Goal: Check status: Check status

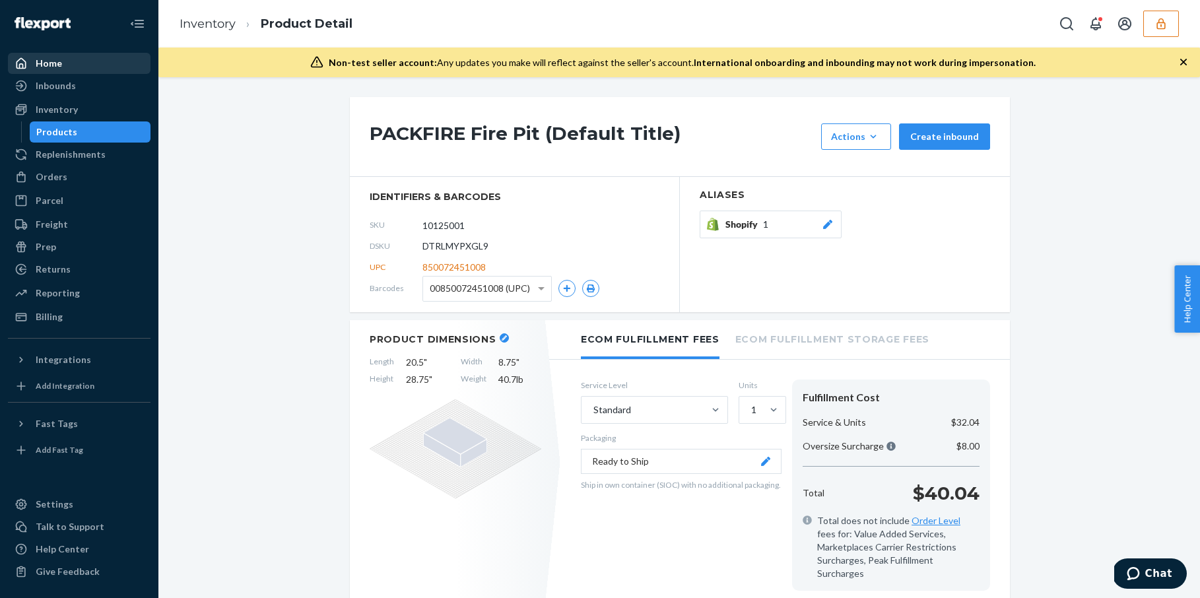
click at [69, 59] on div "Home" at bounding box center [79, 63] width 140 height 18
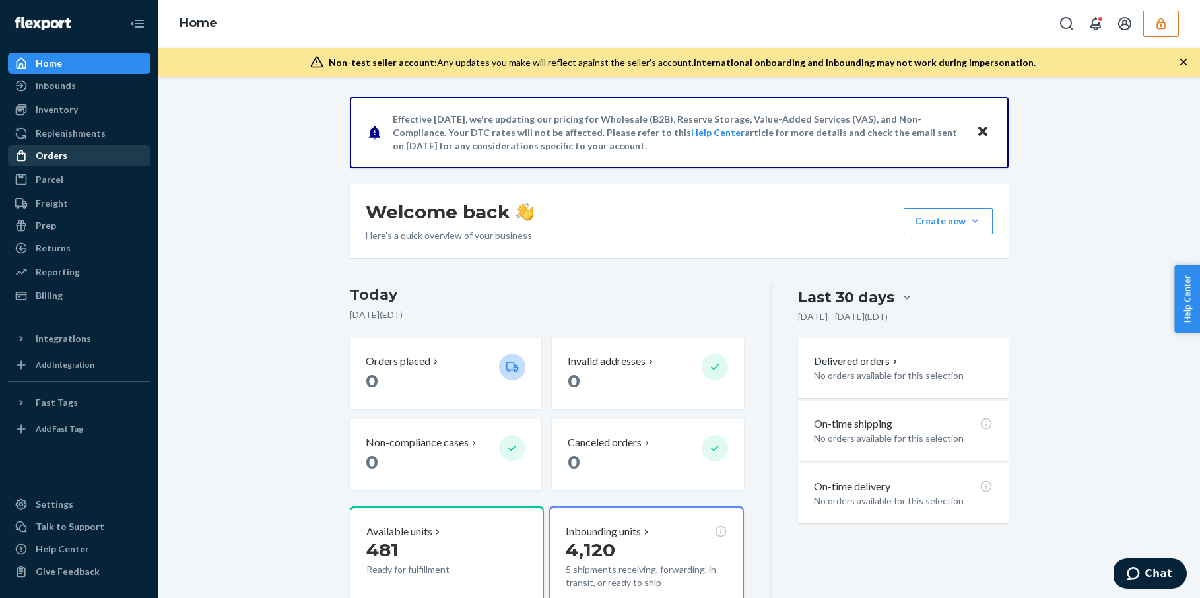
click at [55, 158] on div "Orders" at bounding box center [52, 155] width 32 height 13
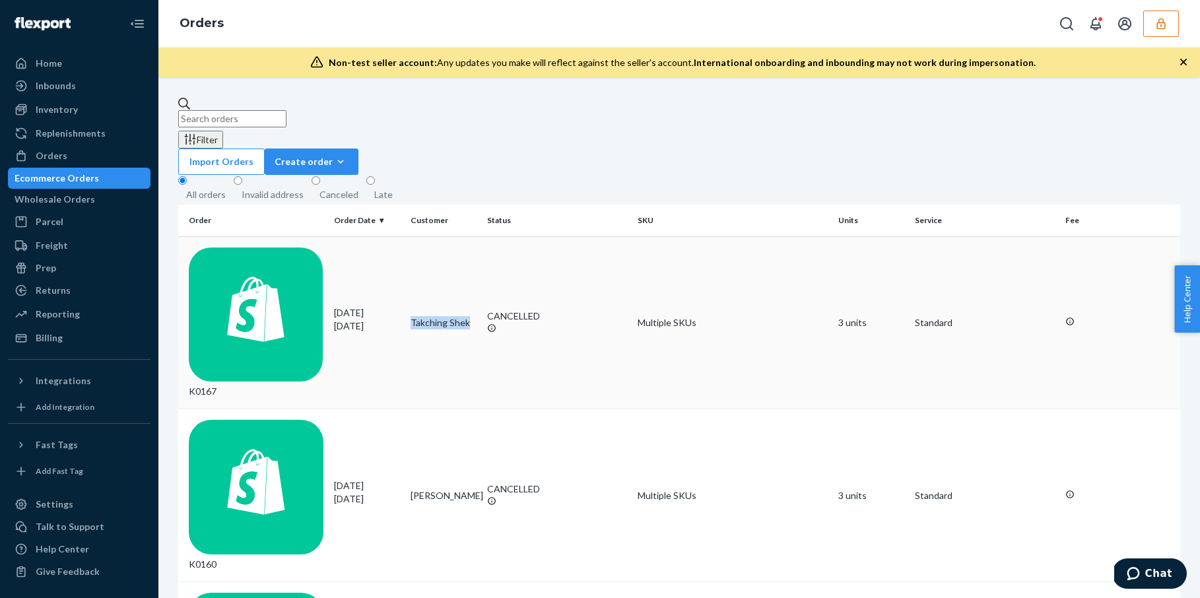
copy td "Takching Shek"
drag, startPoint x: 468, startPoint y: 235, endPoint x: 408, endPoint y: 236, distance: 60.1
click at [408, 236] on td "Takching Shek" at bounding box center [443, 322] width 77 height 173
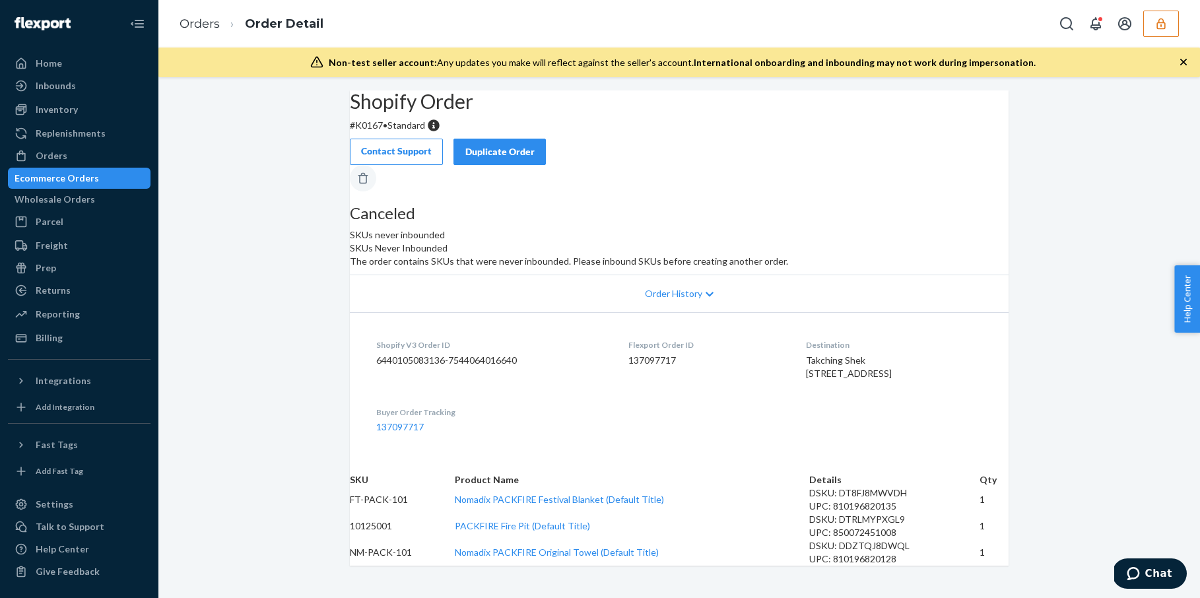
click at [1156, 29] on icon "button" at bounding box center [1160, 23] width 13 height 13
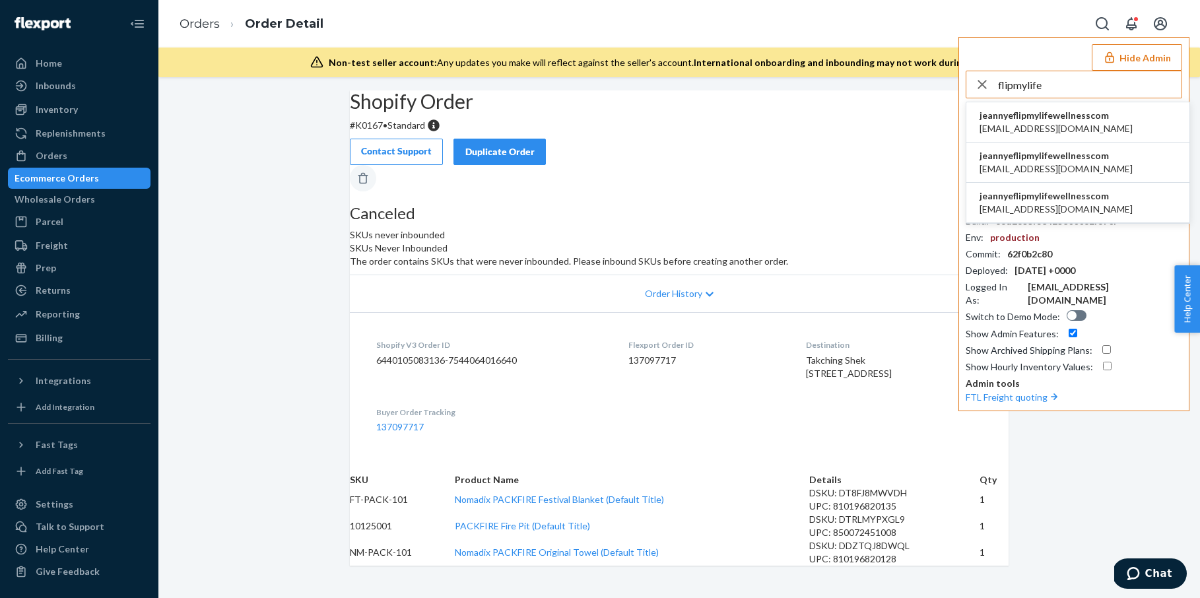
type input "flipmylife"
click at [1057, 207] on span "jeannye@flipmylifewellness.com" at bounding box center [1055, 209] width 153 height 13
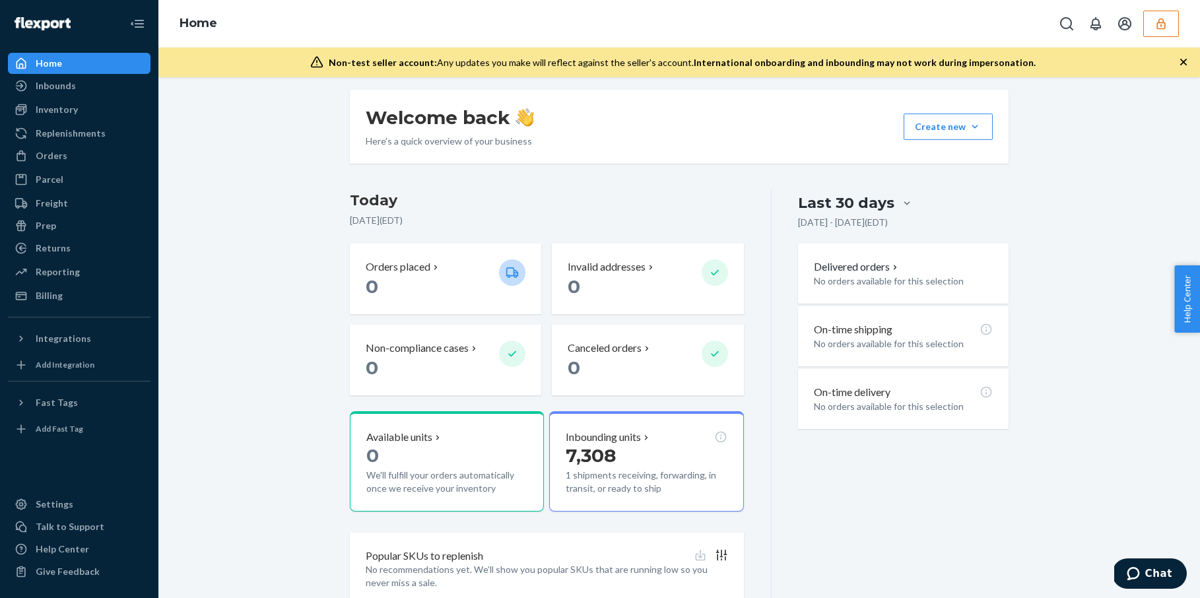
scroll to position [139, 0]
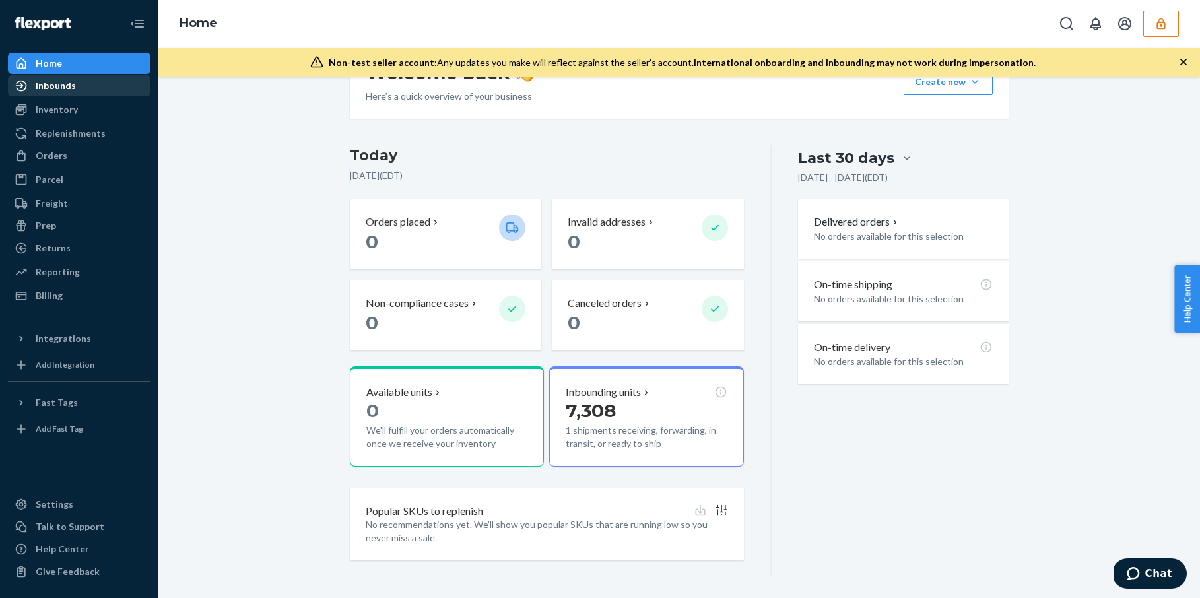
click at [84, 86] on div "Inbounds" at bounding box center [79, 86] width 140 height 18
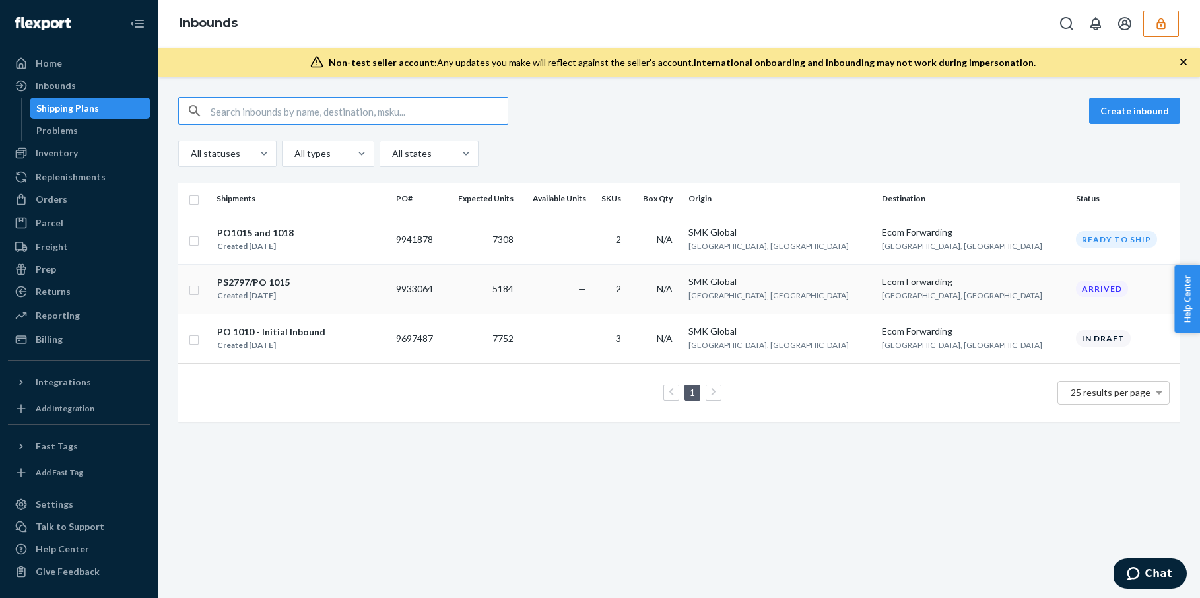
click at [519, 296] on td "5184" at bounding box center [481, 288] width 75 height 49
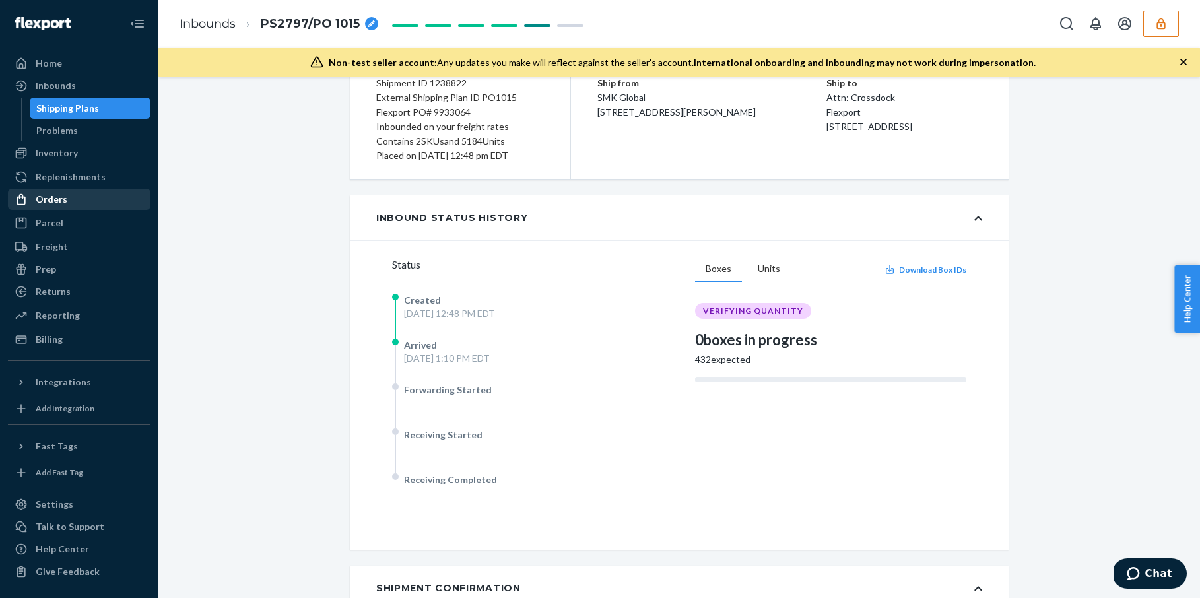
scroll to position [125, 0]
click at [764, 267] on button "Units" at bounding box center [769, 268] width 44 height 25
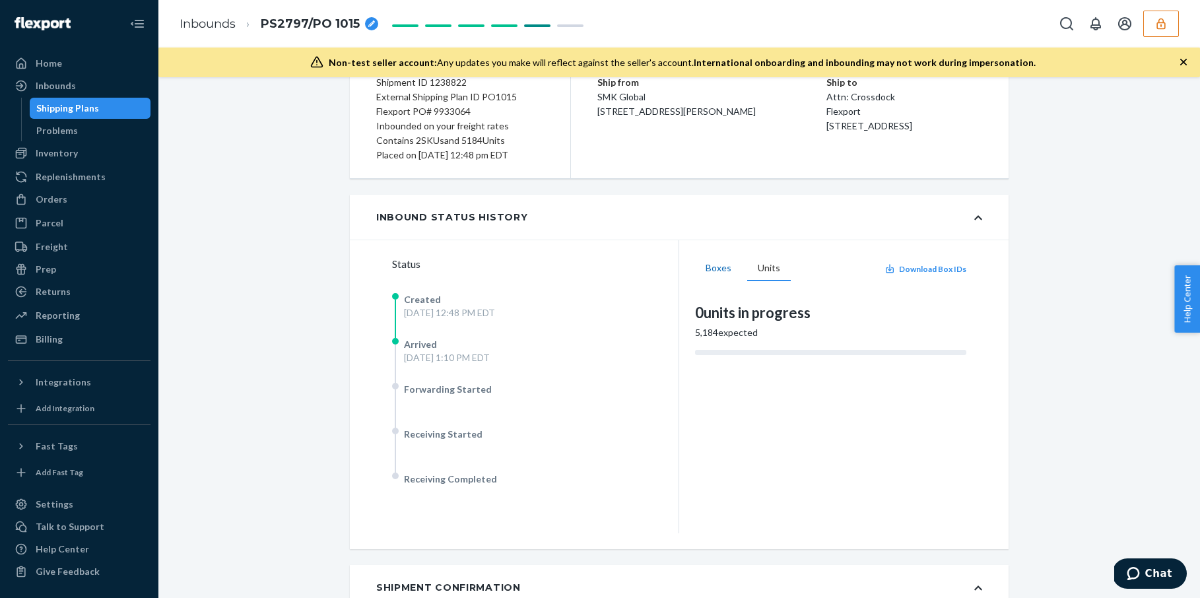
click at [716, 267] on button "Boxes" at bounding box center [718, 268] width 47 height 25
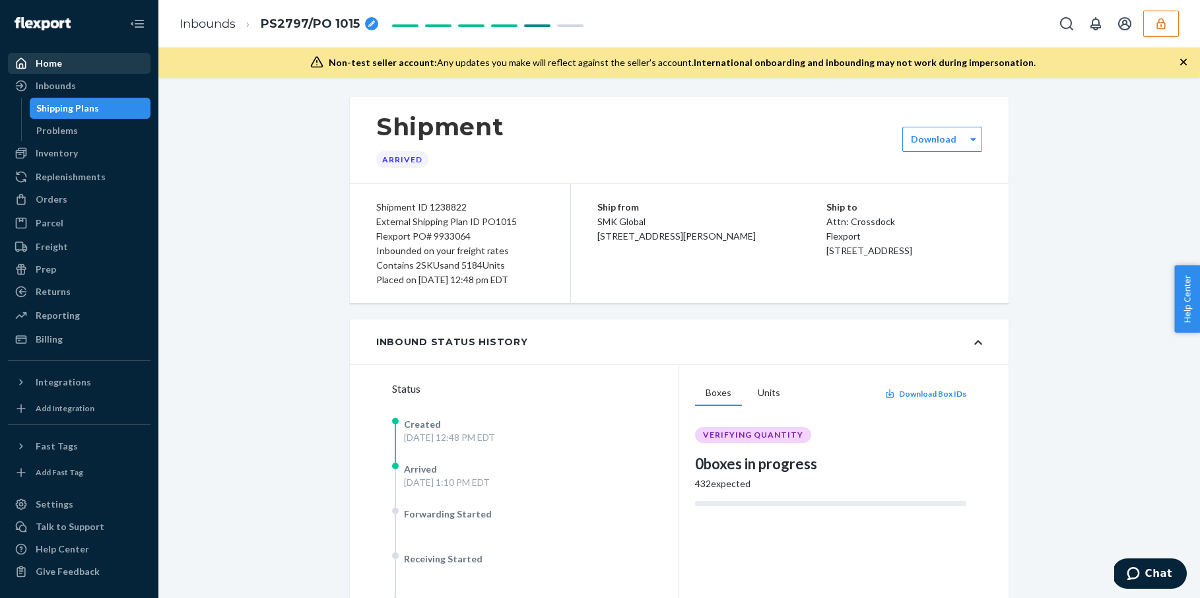
click at [73, 62] on div "Home" at bounding box center [79, 63] width 140 height 18
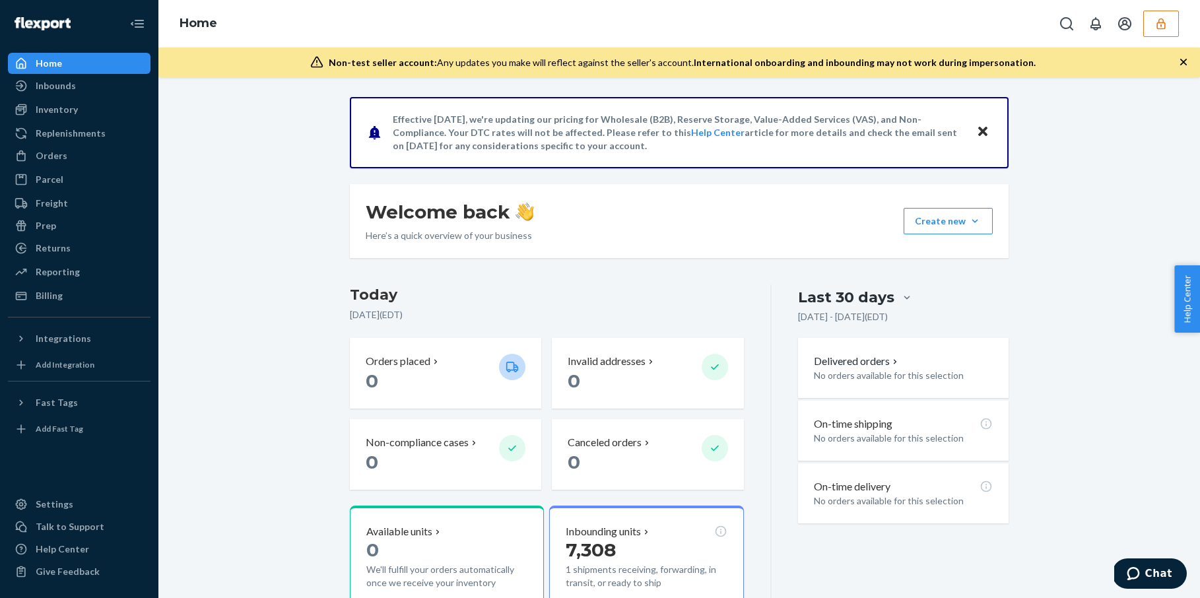
click at [88, 64] on div "Home" at bounding box center [79, 63] width 140 height 18
click at [222, 161] on div "Effective [DATE], we're updating our pricing for Wholesale (B2B), Reserve Stora…" at bounding box center [679, 406] width 1022 height 618
